Goal: Transaction & Acquisition: Purchase product/service

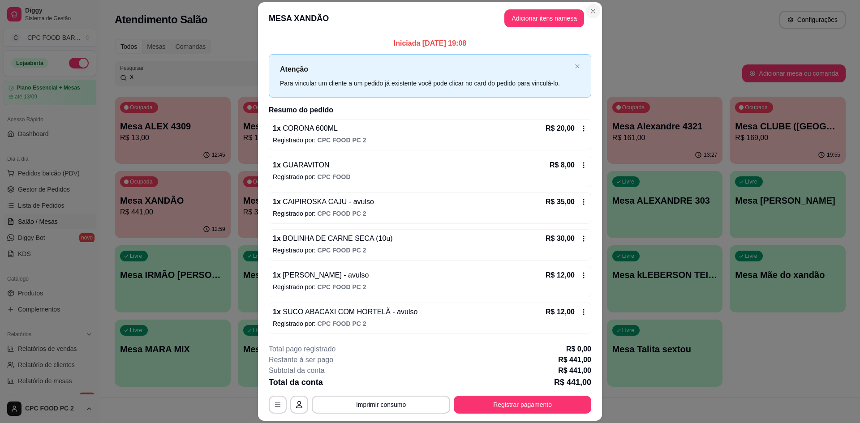
scroll to position [11, 0]
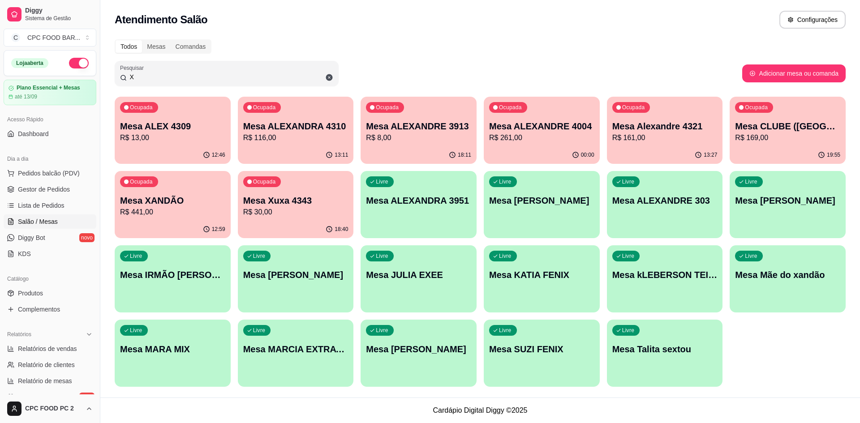
drag, startPoint x: 229, startPoint y: 77, endPoint x: 6, endPoint y: 65, distance: 222.8
click at [6, 65] on div "Diggy Sistema de Gestão C CPC FOOD BAR ... Loja aberta Plano Essencial + Mesas …" at bounding box center [430, 211] width 860 height 423
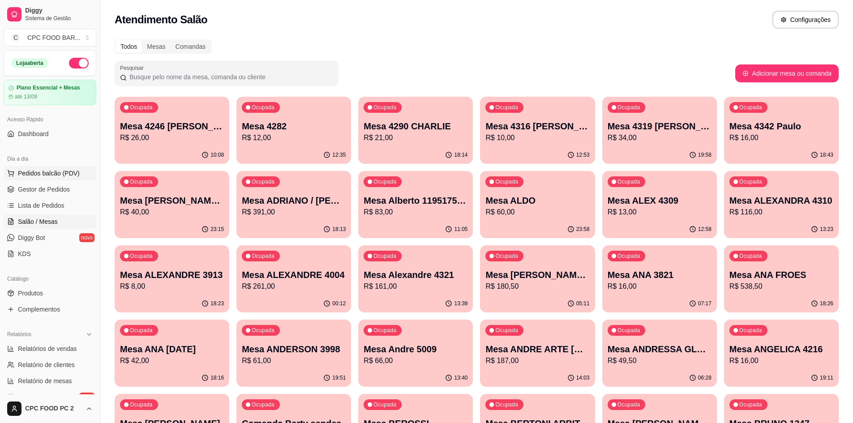
click at [49, 170] on span "Pedidos balcão (PDV)" at bounding box center [49, 173] width 62 height 9
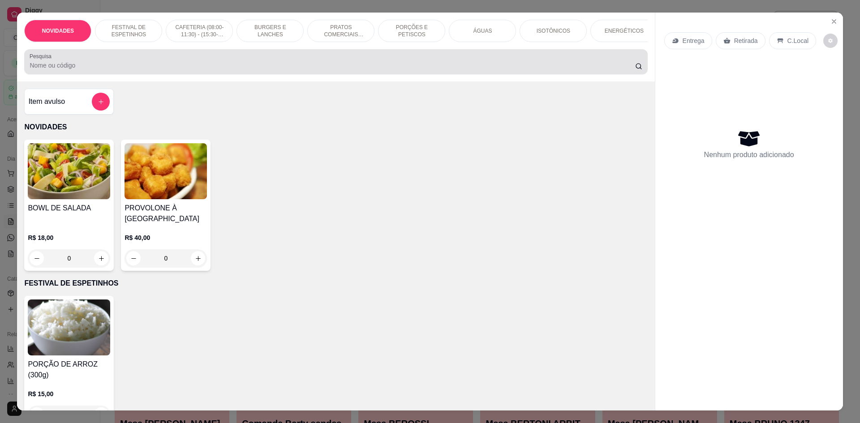
click at [334, 71] on div at bounding box center [336, 62] width 612 height 18
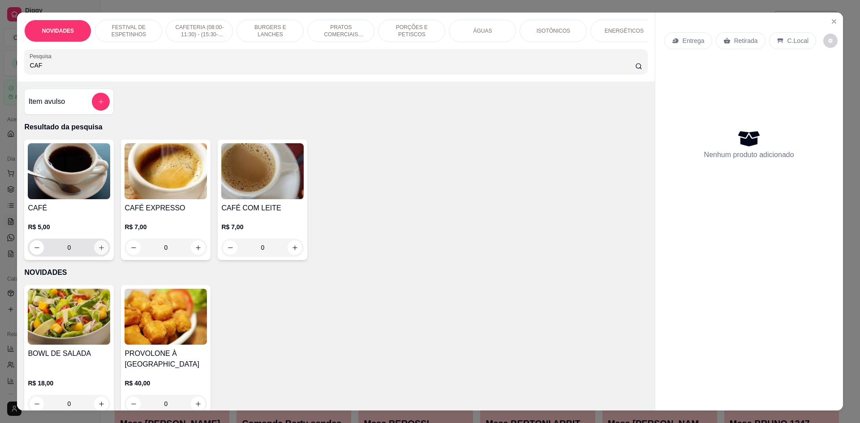
type input "CAF"
click at [98, 251] on icon "increase-product-quantity" at bounding box center [101, 248] width 7 height 7
type input "1"
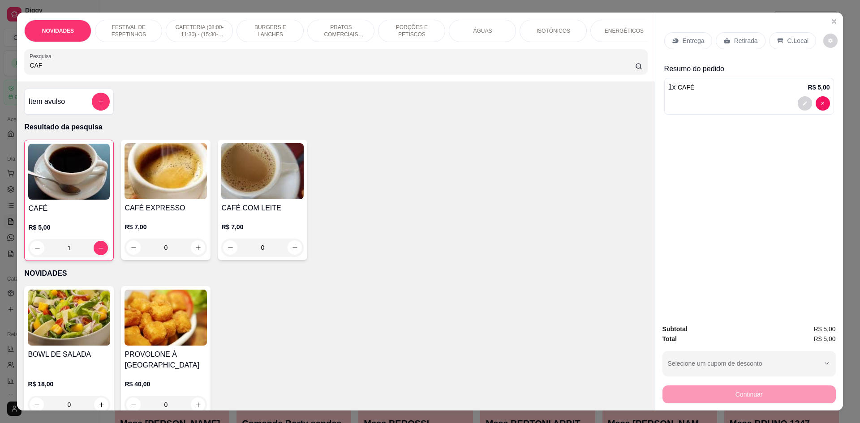
drag, startPoint x: 50, startPoint y: 76, endPoint x: 0, endPoint y: 80, distance: 50.3
click at [0, 80] on div "NOVIDADES FESTIVAL DE ESPETINHOS CAFETERIA (08:00-11:30) - (15:30-18:00) BURGER…" at bounding box center [430, 211] width 860 height 423
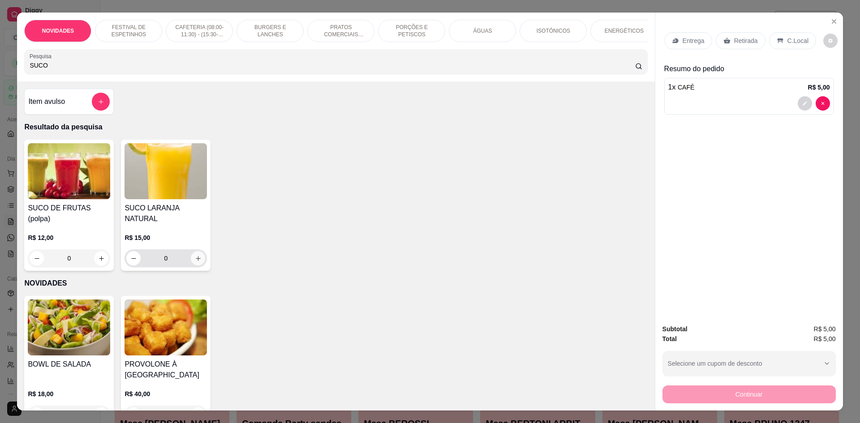
type input "SUCO"
click at [199, 254] on button "increase-product-quantity" at bounding box center [198, 258] width 14 height 14
type input "1"
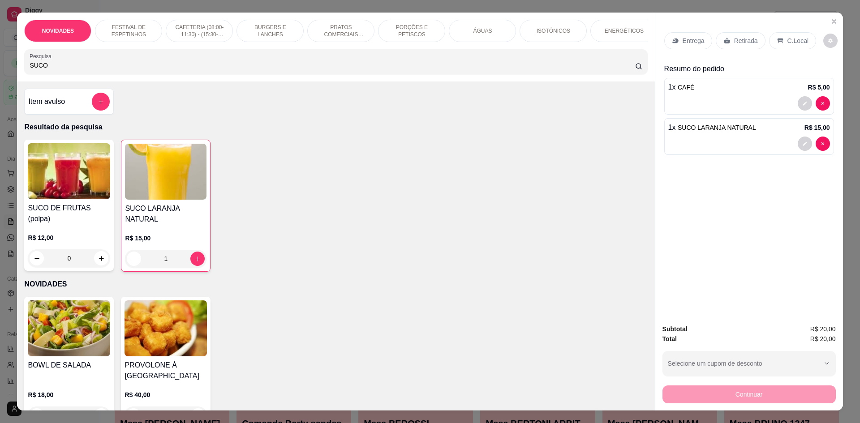
drag, startPoint x: 95, startPoint y: 71, endPoint x: 0, endPoint y: 71, distance: 95.4
click at [0, 71] on div "NOVIDADES FESTIVAL DE ESPETINHOS CAFETERIA (08:00-11:30) - (15:30-18:00) BURGER…" at bounding box center [430, 211] width 860 height 423
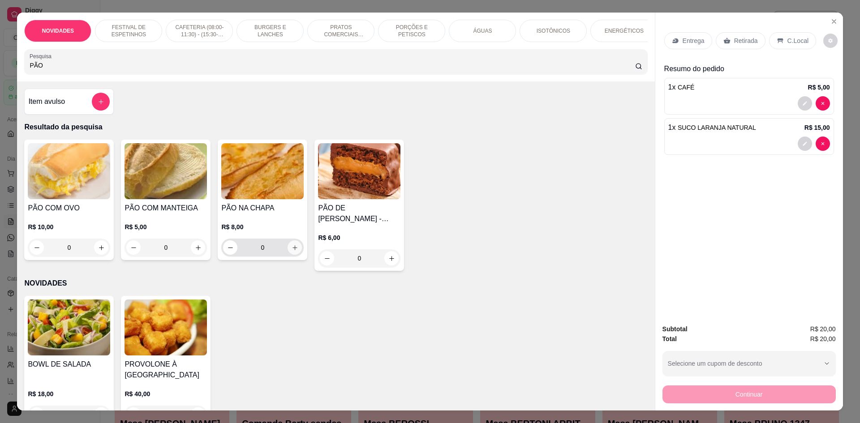
type input "PÃO"
click at [292, 251] on icon "increase-product-quantity" at bounding box center [295, 248] width 7 height 7
type input "1"
